Goal: Information Seeking & Learning: Check status

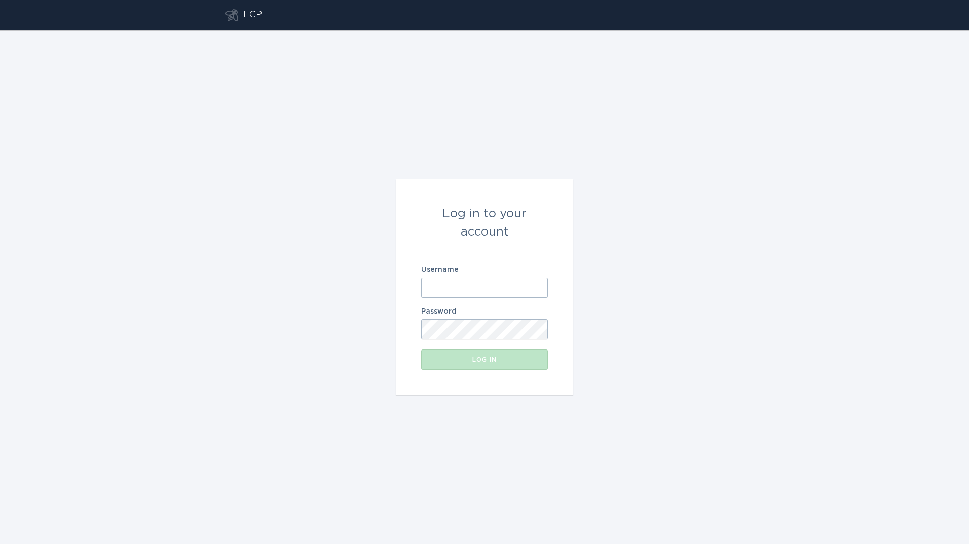
click at [517, 277] on div "Username" at bounding box center [484, 282] width 127 height 31
click at [511, 290] on input "Username" at bounding box center [484, 288] width 127 height 20
click at [526, 289] on input "Username" at bounding box center [484, 288] width 127 height 20
type input "[PERSON_NAME][EMAIL_ADDRESS][PERSON_NAME][DOMAIN_NAME]"
click at [421, 350] on button "Log in" at bounding box center [484, 360] width 127 height 20
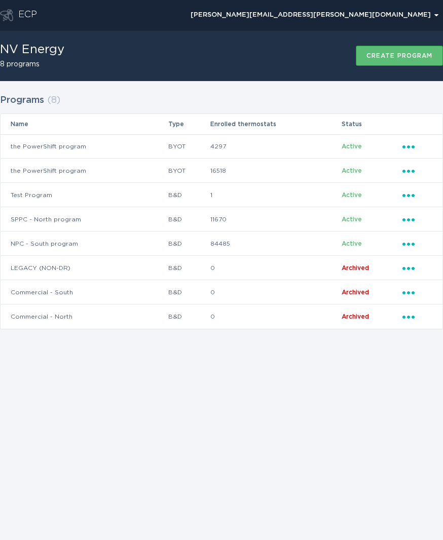
click at [275, 98] on div "Programs ( 8 ) Name Type Enrolled thermostats Status the PowerShift program BYO…" at bounding box center [221, 210] width 443 height 238
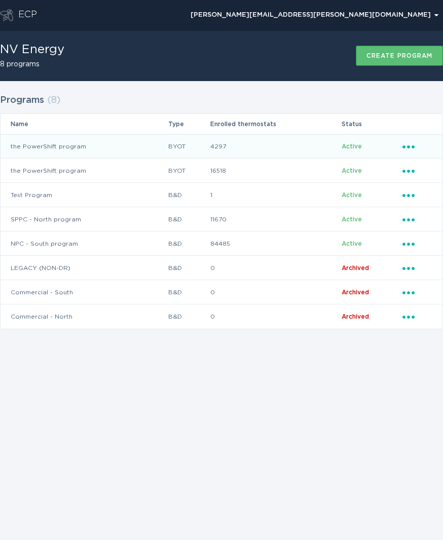
click at [231, 148] on td "4297" at bounding box center [276, 146] width 132 height 24
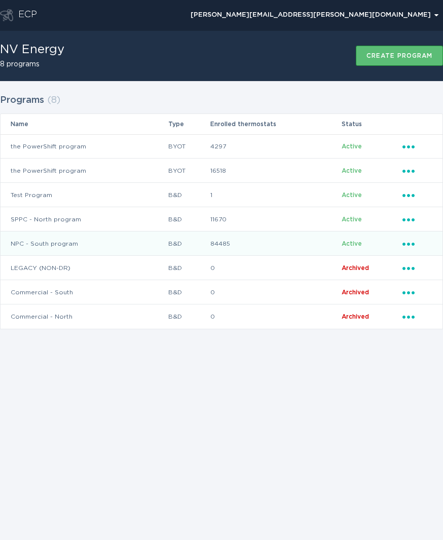
click at [230, 244] on td "84485" at bounding box center [276, 244] width 132 height 24
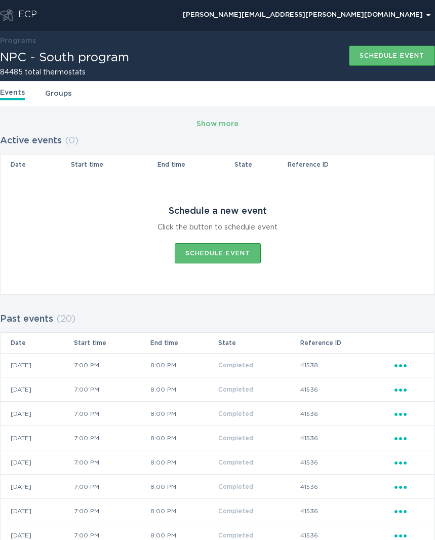
click at [62, 97] on link "Groups" at bounding box center [58, 93] width 26 height 11
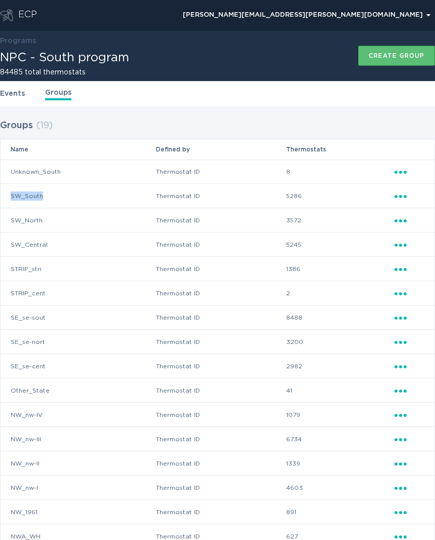
drag, startPoint x: 43, startPoint y: 195, endPoint x: 8, endPoint y: 195, distance: 35.0
click at [8, 195] on td "SW_South" at bounding box center [78, 196] width 155 height 24
drag, startPoint x: 8, startPoint y: 195, endPoint x: 8, endPoint y: 216, distance: 21.8
click at [8, 216] on td "SW_North" at bounding box center [78, 220] width 155 height 24
drag, startPoint x: 8, startPoint y: 216, endPoint x: 73, endPoint y: 217, distance: 65.4
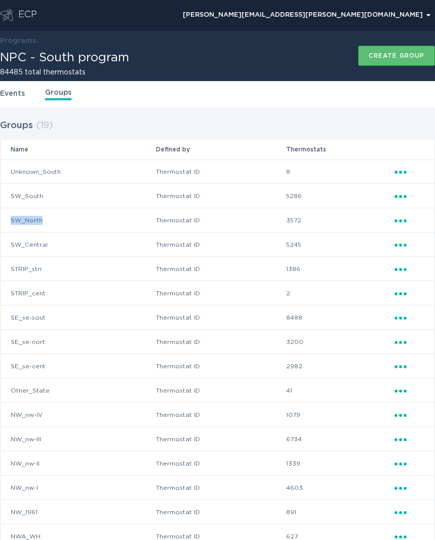
click at [73, 217] on td "SW_North" at bounding box center [78, 220] width 155 height 24
click at [71, 221] on td "SW_North" at bounding box center [78, 220] width 155 height 24
drag, startPoint x: 70, startPoint y: 219, endPoint x: 3, endPoint y: 218, distance: 67.4
click at [3, 218] on td "SW_North" at bounding box center [78, 220] width 155 height 24
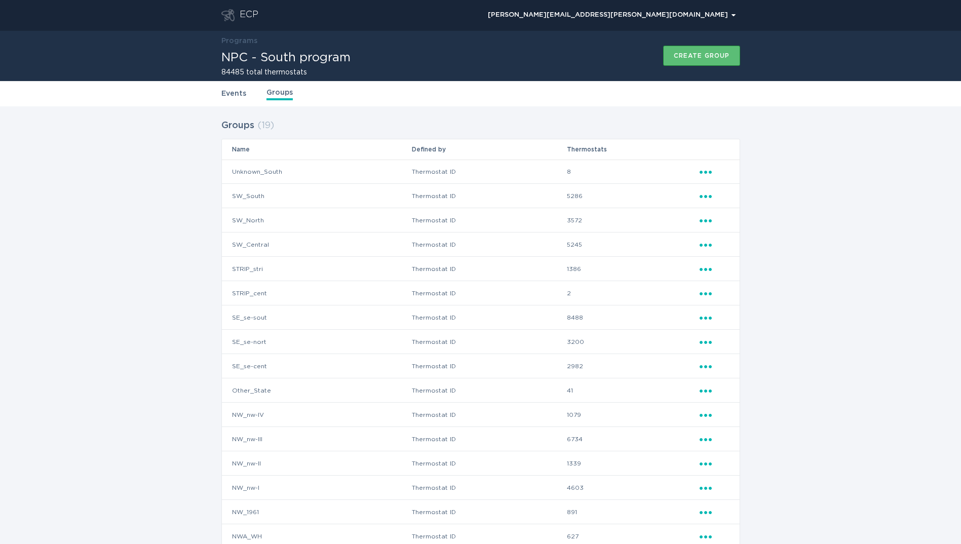
click at [251, 11] on div "ECP" at bounding box center [249, 15] width 19 height 12
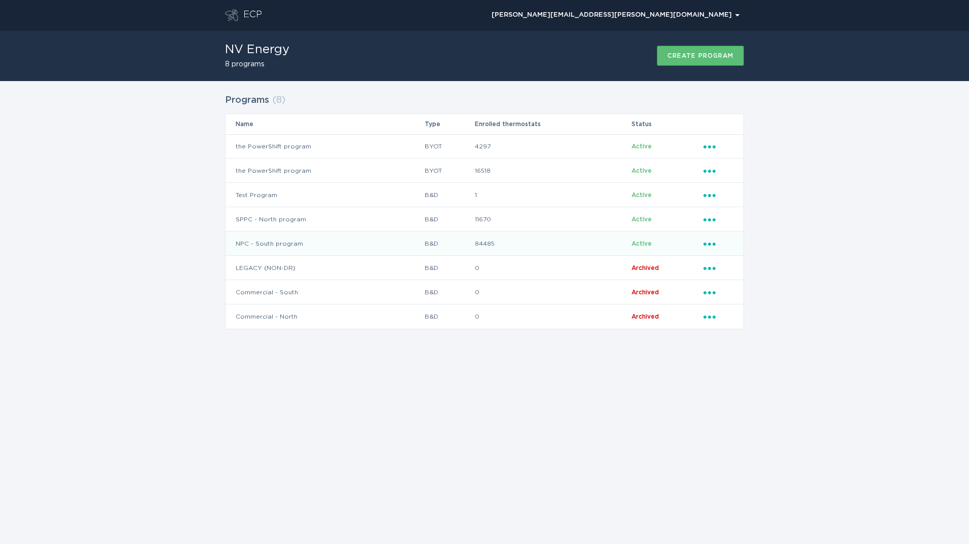
click at [269, 244] on td "NPC - South program" at bounding box center [324, 244] width 199 height 24
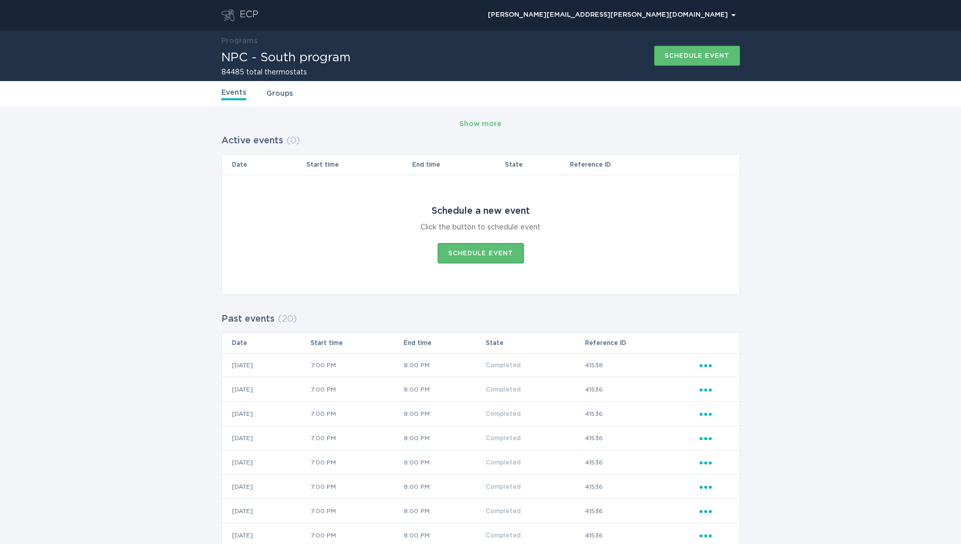
click at [276, 92] on link "Groups" at bounding box center [280, 93] width 26 height 11
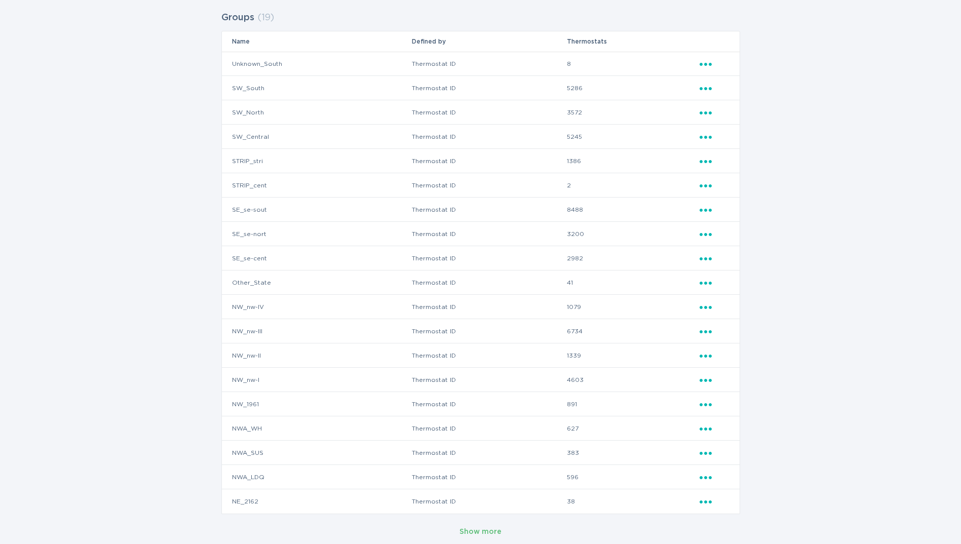
scroll to position [114, 0]
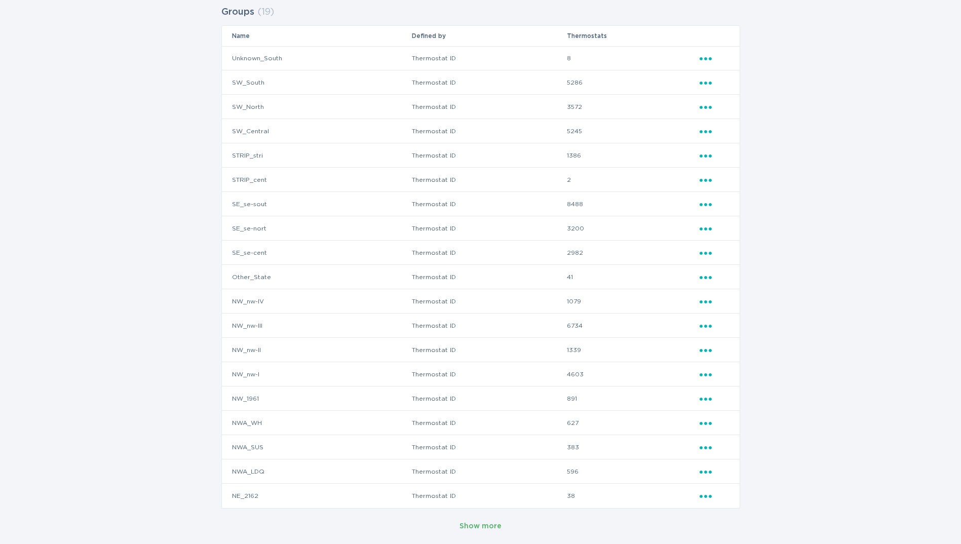
click at [461, 528] on div "Show more" at bounding box center [481, 526] width 42 height 11
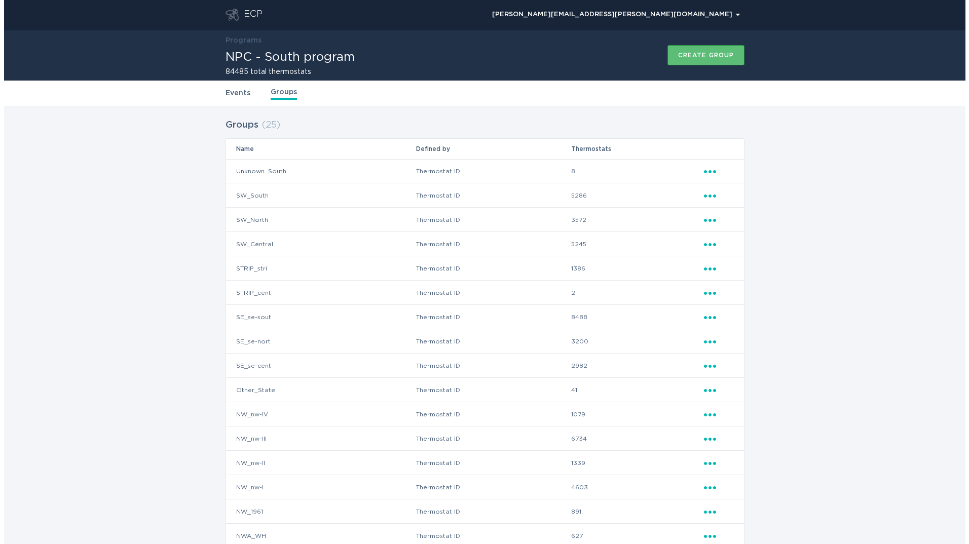
scroll to position [0, 0]
click at [241, 11] on div "ECP" at bounding box center [249, 15] width 19 height 12
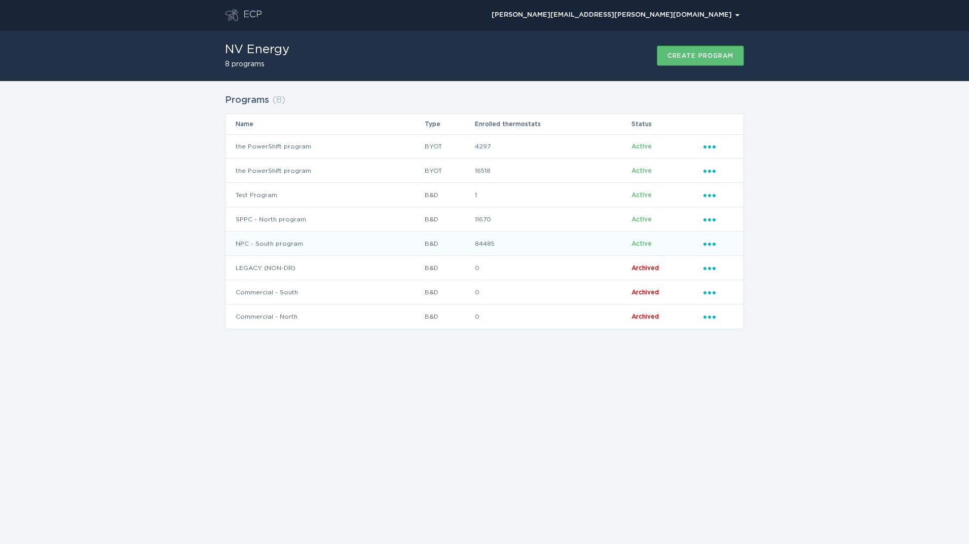
click at [338, 243] on td "NPC - South program" at bounding box center [324, 244] width 199 height 24
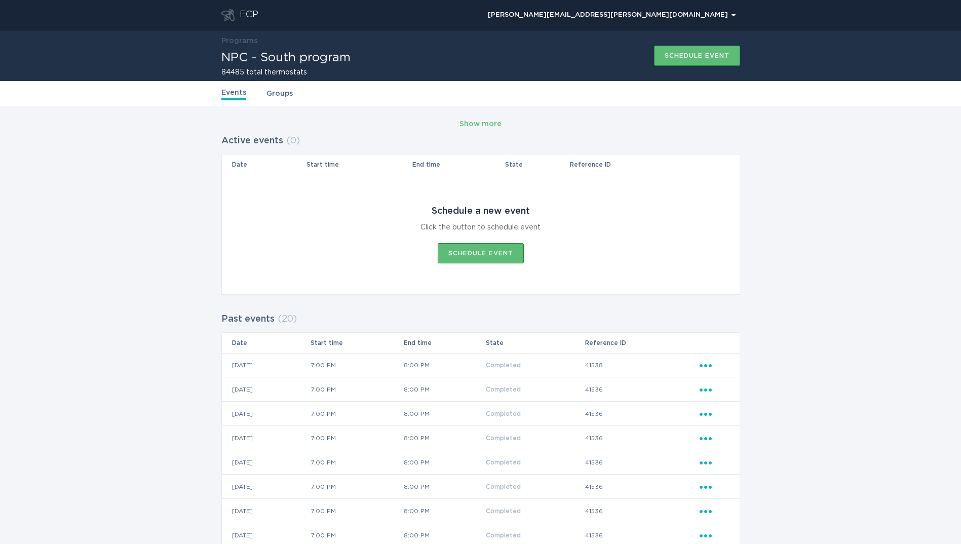
click at [274, 97] on link "Groups" at bounding box center [280, 93] width 26 height 11
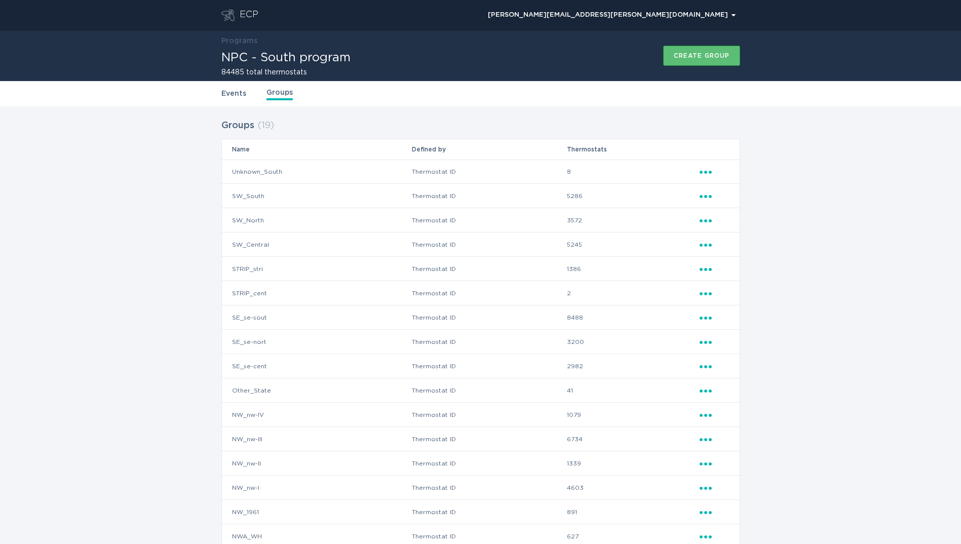
click at [577, 173] on td "8" at bounding box center [633, 172] width 132 height 24
drag, startPoint x: 574, startPoint y: 173, endPoint x: 554, endPoint y: 174, distance: 19.8
click at [554, 174] on tr "Unknown_South Thermostat ID 8 Ellipsis" at bounding box center [481, 172] width 518 height 24
click at [550, 172] on td "Thermostat ID" at bounding box center [489, 172] width 156 height 24
click at [701, 173] on icon "Popover menu" at bounding box center [706, 172] width 12 height 3
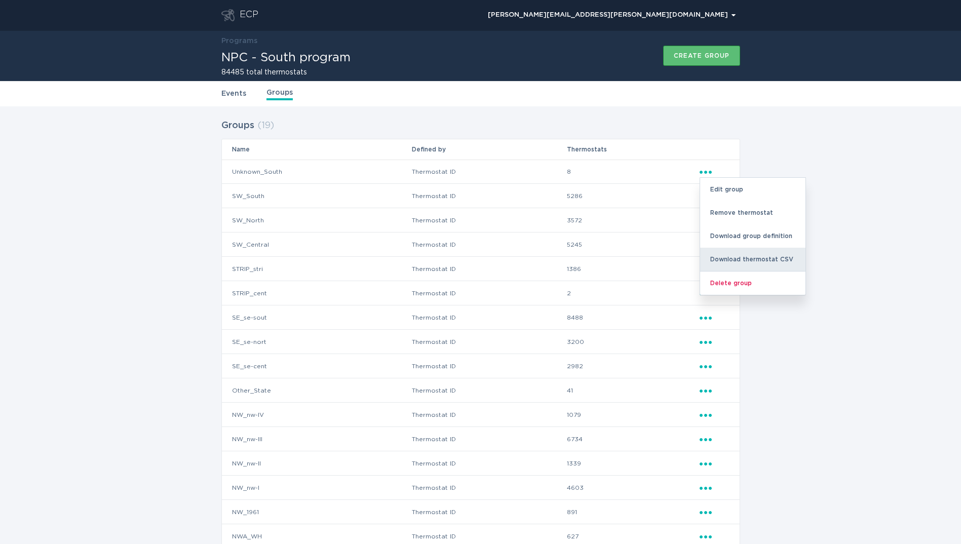
click at [748, 257] on div "Download thermostat CSV" at bounding box center [752, 259] width 105 height 23
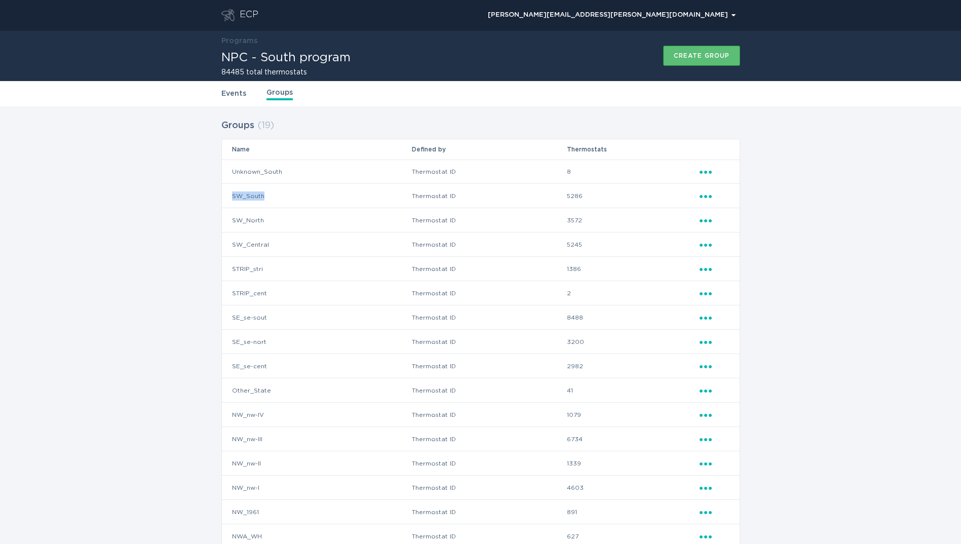
drag, startPoint x: 263, startPoint y: 194, endPoint x: 232, endPoint y: 194, distance: 31.9
click at [232, 194] on td "SW_South" at bounding box center [317, 196] width 190 height 24
click at [290, 202] on td "SW_South" at bounding box center [317, 196] width 190 height 24
drag, startPoint x: 287, startPoint y: 196, endPoint x: 233, endPoint y: 198, distance: 54.3
click at [233, 198] on td "SW_South" at bounding box center [317, 196] width 190 height 24
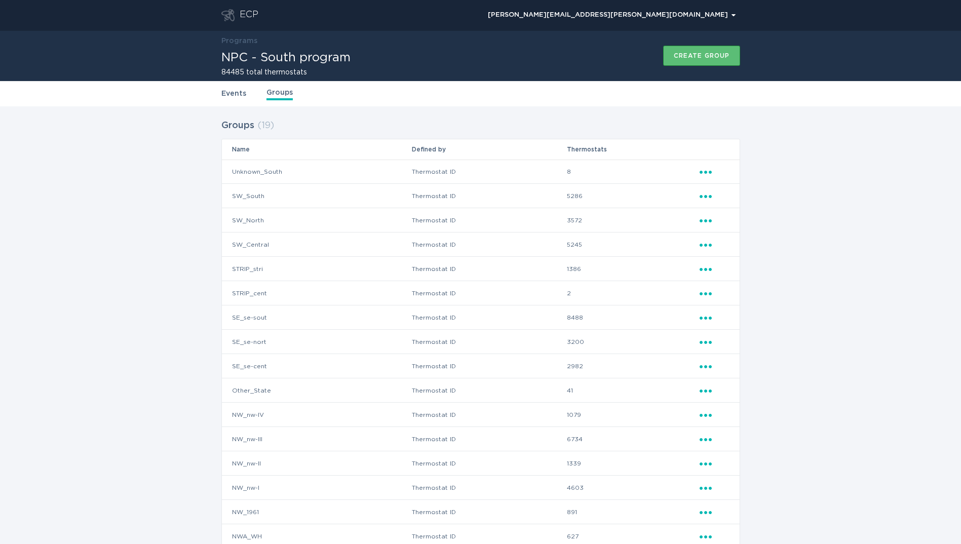
click at [242, 15] on div "ECP" at bounding box center [249, 15] width 19 height 12
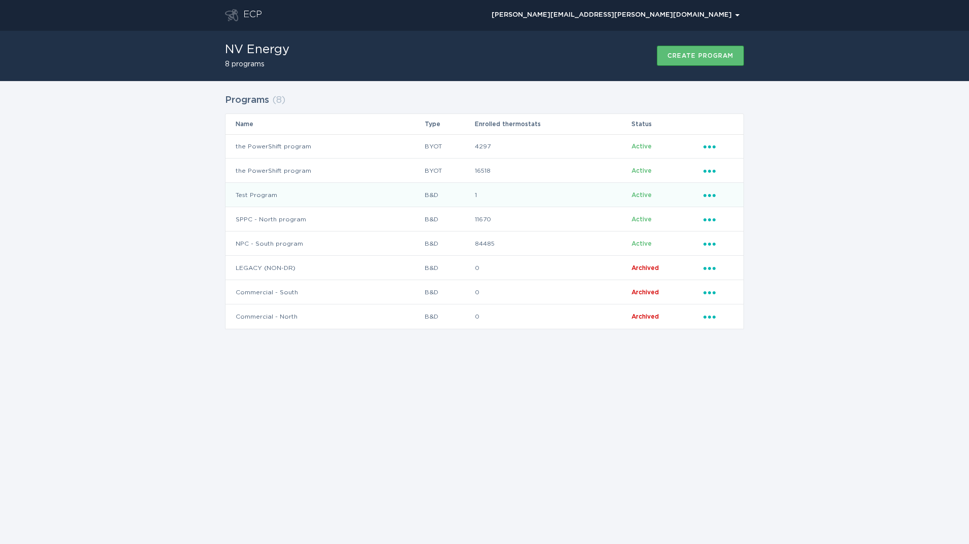
click at [282, 196] on td "Test Program" at bounding box center [324, 195] width 199 height 24
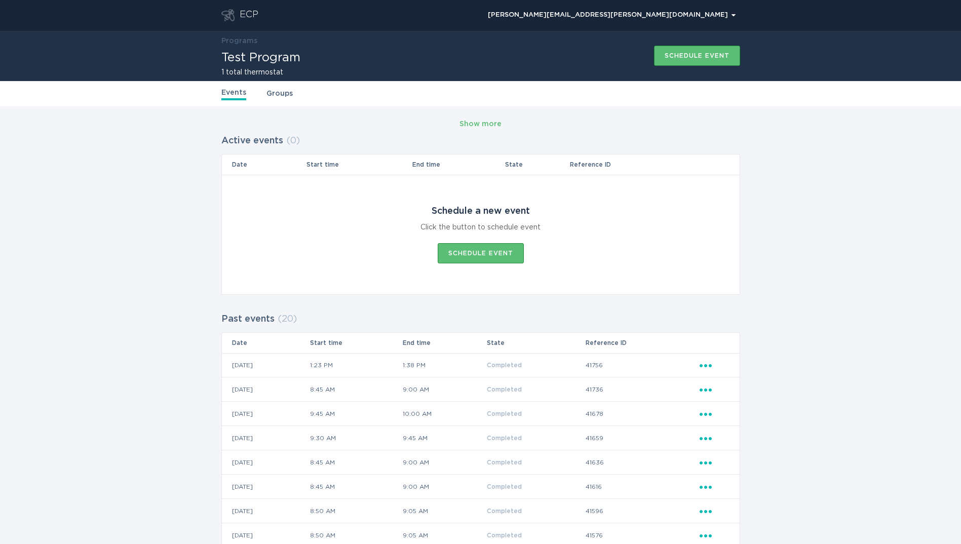
click at [280, 97] on link "Groups" at bounding box center [280, 93] width 26 height 11
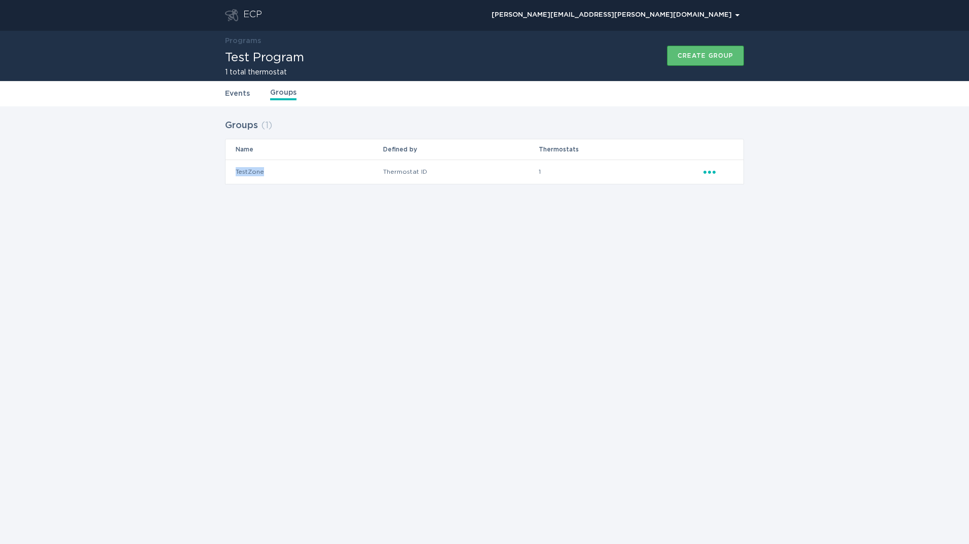
drag, startPoint x: 263, startPoint y: 172, endPoint x: 234, endPoint y: 168, distance: 30.2
click at [234, 168] on td "TestZone" at bounding box center [303, 172] width 157 height 24
click at [253, 19] on div "ECP" at bounding box center [252, 15] width 19 height 12
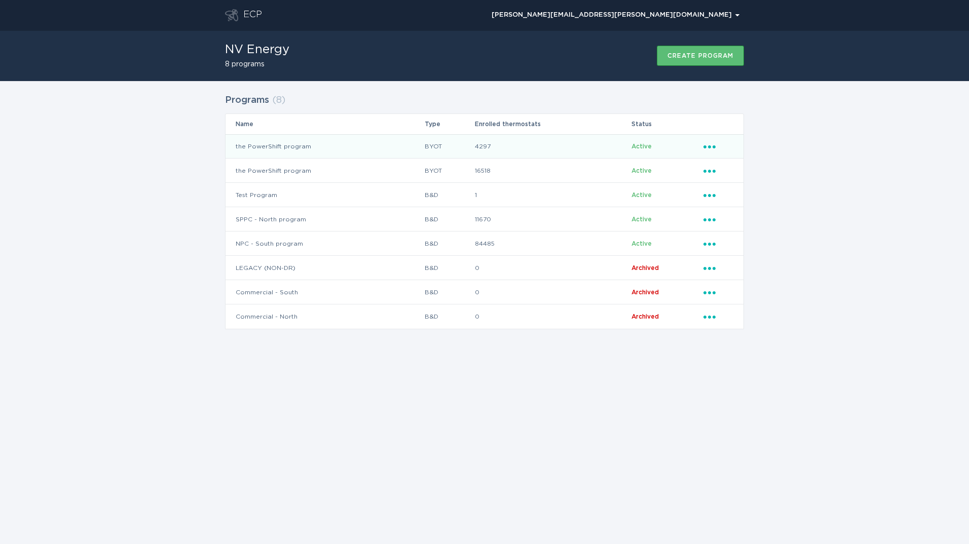
click at [505, 150] on td "4297" at bounding box center [552, 146] width 157 height 24
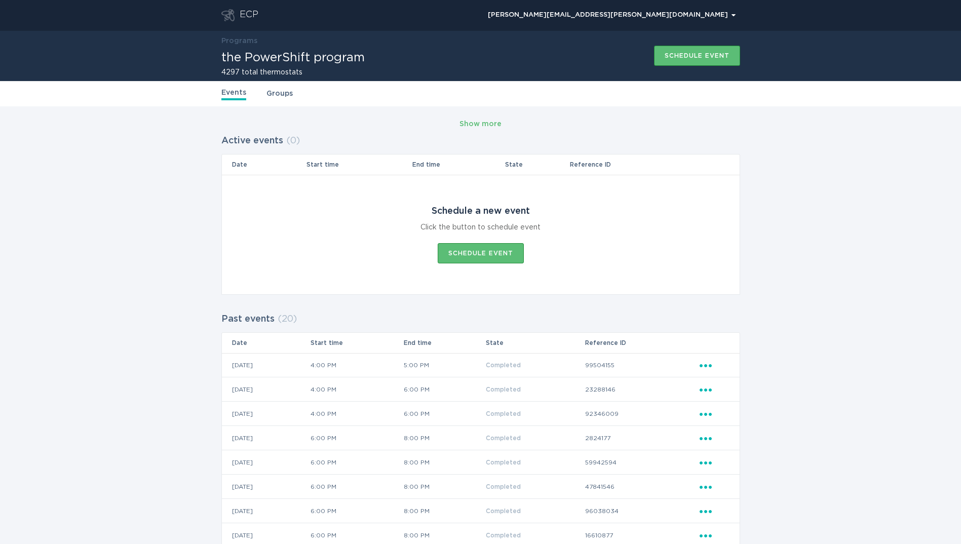
click at [283, 92] on link "Groups" at bounding box center [280, 93] width 26 height 11
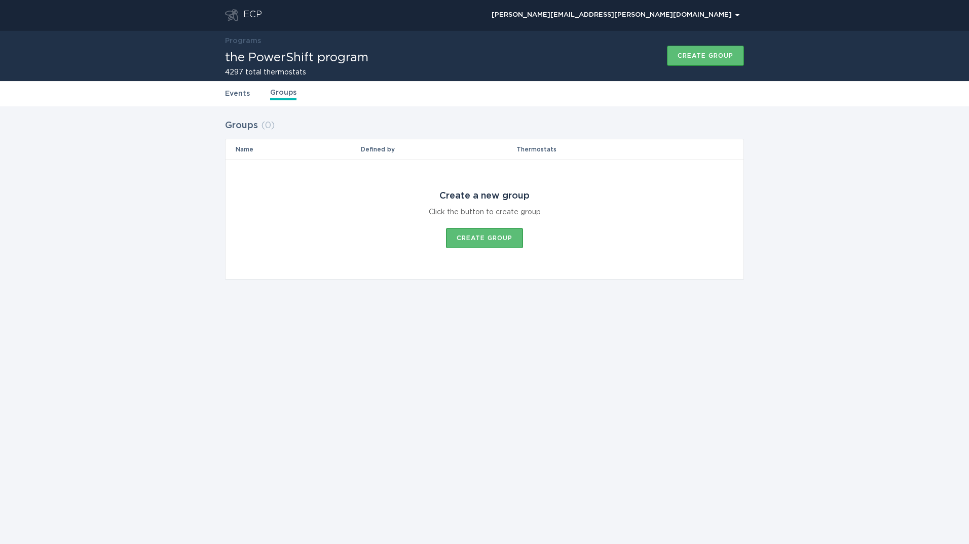
click at [243, 92] on link "Events" at bounding box center [237, 93] width 25 height 11
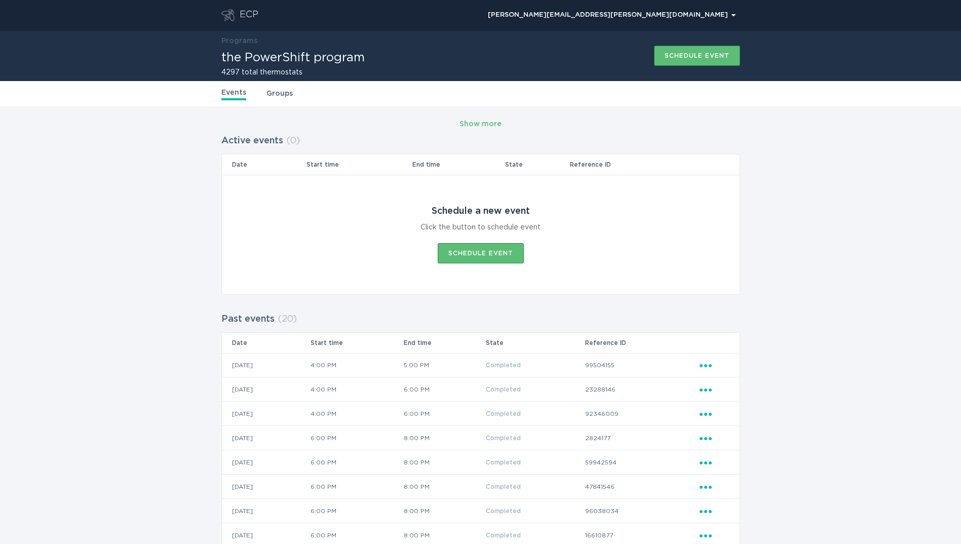
click at [256, 10] on div "ECP" at bounding box center [249, 15] width 19 height 12
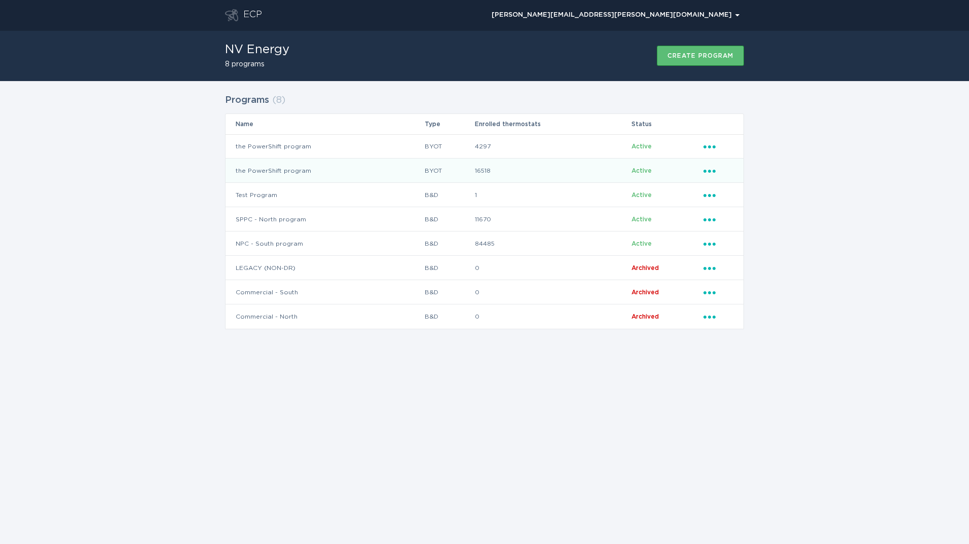
click at [464, 173] on td "BYOT" at bounding box center [449, 171] width 50 height 24
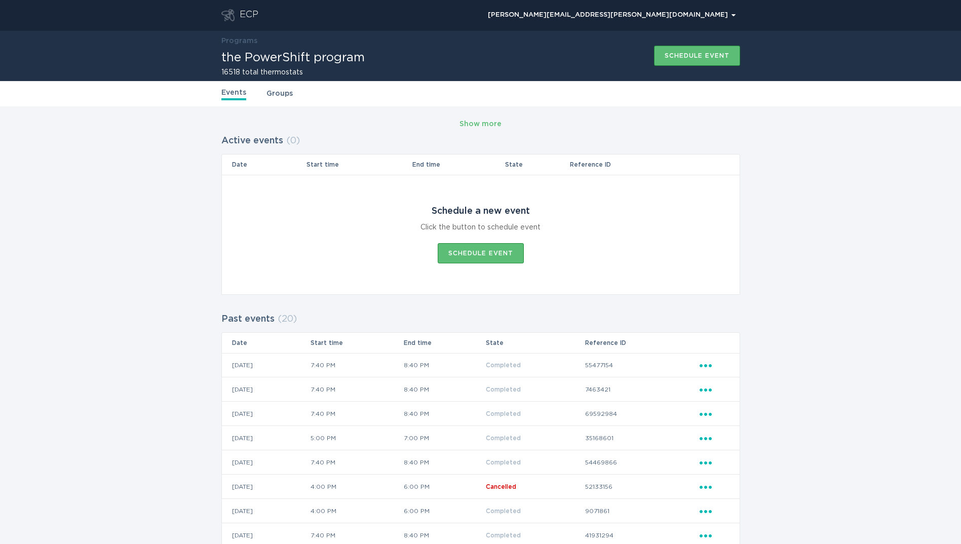
click at [289, 90] on link "Groups" at bounding box center [280, 93] width 26 height 11
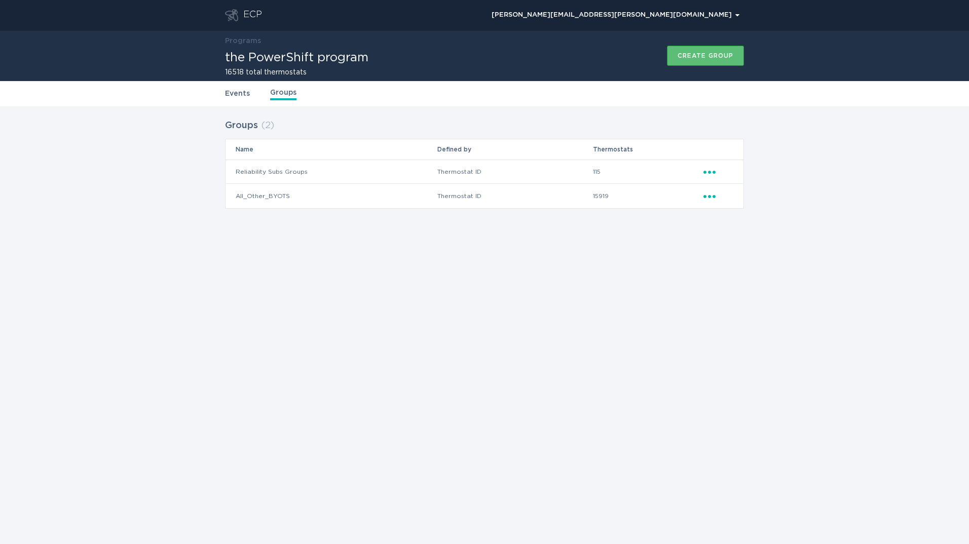
click at [236, 95] on link "Events" at bounding box center [237, 93] width 25 height 11
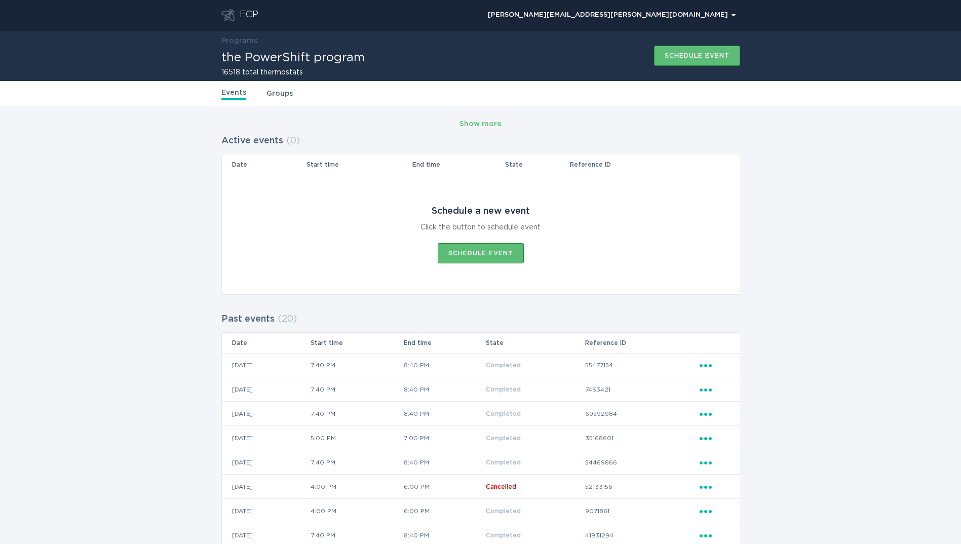
click at [252, 14] on div "ECP" at bounding box center [249, 15] width 19 height 12
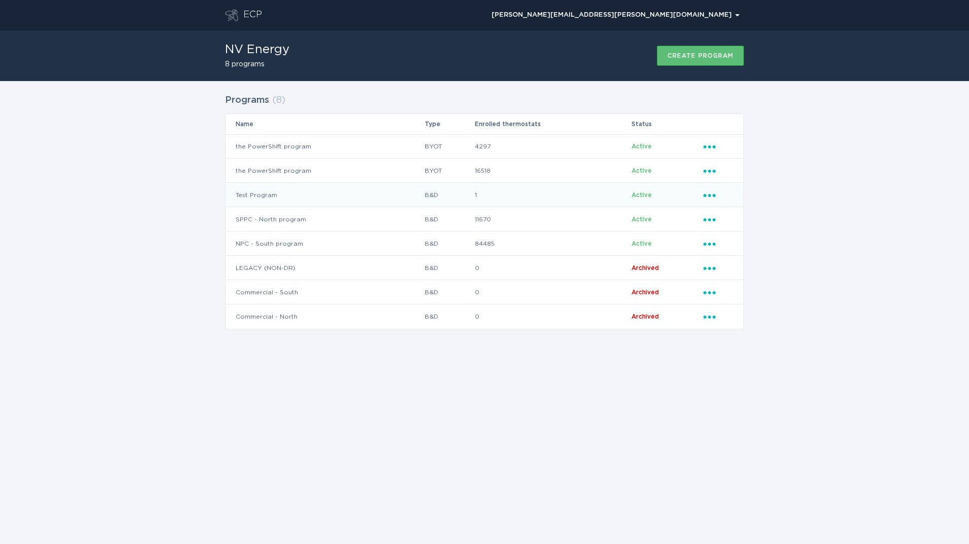
click at [347, 191] on td "Test Program" at bounding box center [324, 195] width 199 height 24
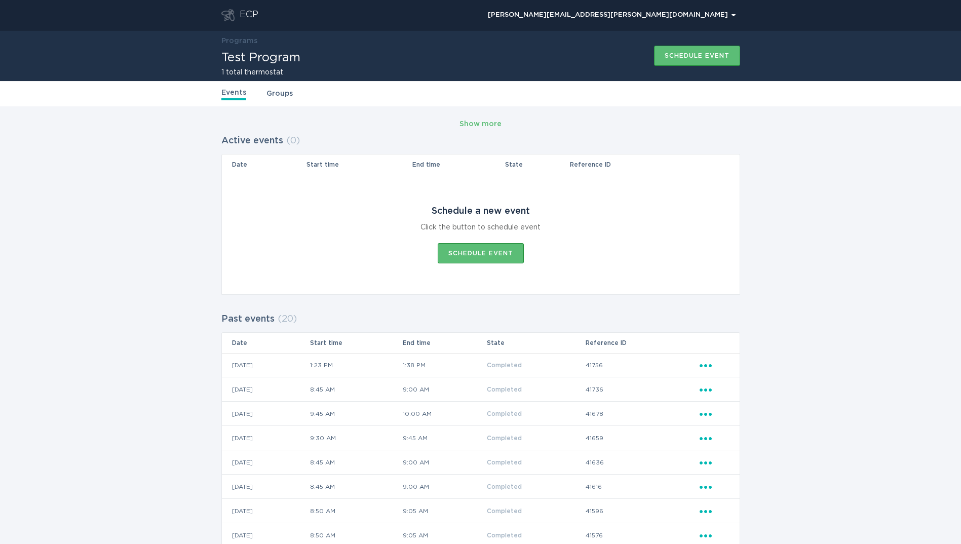
click at [272, 90] on link "Groups" at bounding box center [280, 93] width 26 height 11
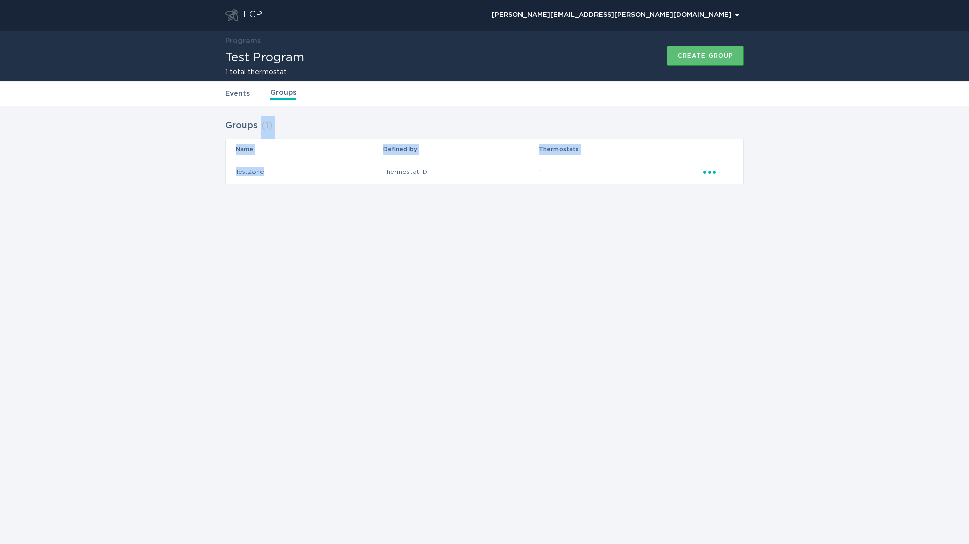
drag, startPoint x: 268, startPoint y: 171, endPoint x: 224, endPoint y: 172, distance: 44.1
click at [224, 172] on div "Groups ( 1 ) Name Defined by Thermostats TestZone Thermostat ID 1 Ellipsis" at bounding box center [484, 157] width 969 height 103
drag, startPoint x: 224, startPoint y: 172, endPoint x: 277, endPoint y: 169, distance: 53.3
click at [277, 169] on td "TestZone" at bounding box center [303, 172] width 157 height 24
drag, startPoint x: 277, startPoint y: 171, endPoint x: 240, endPoint y: 166, distance: 37.8
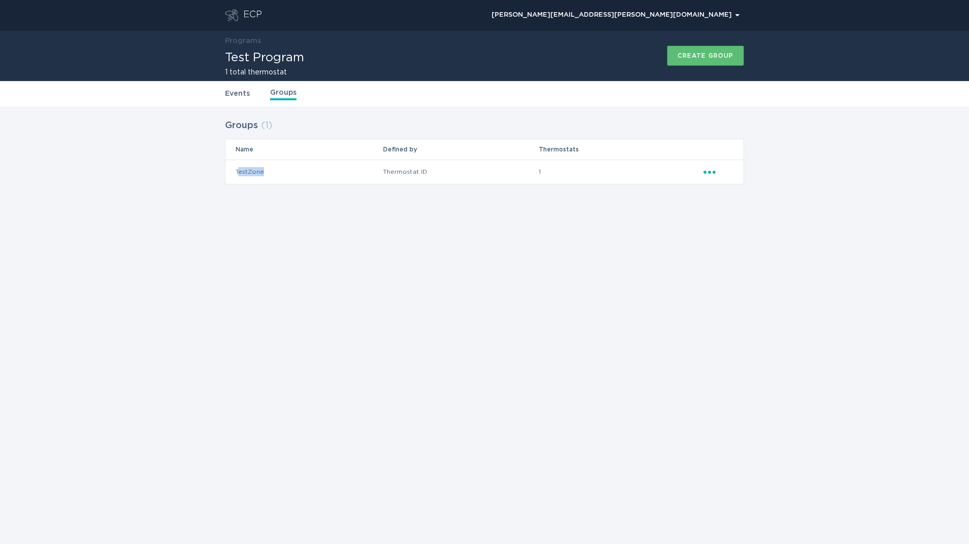
click at [240, 166] on td "TestZone" at bounding box center [303, 172] width 157 height 24
